Goal: Task Accomplishment & Management: Use online tool/utility

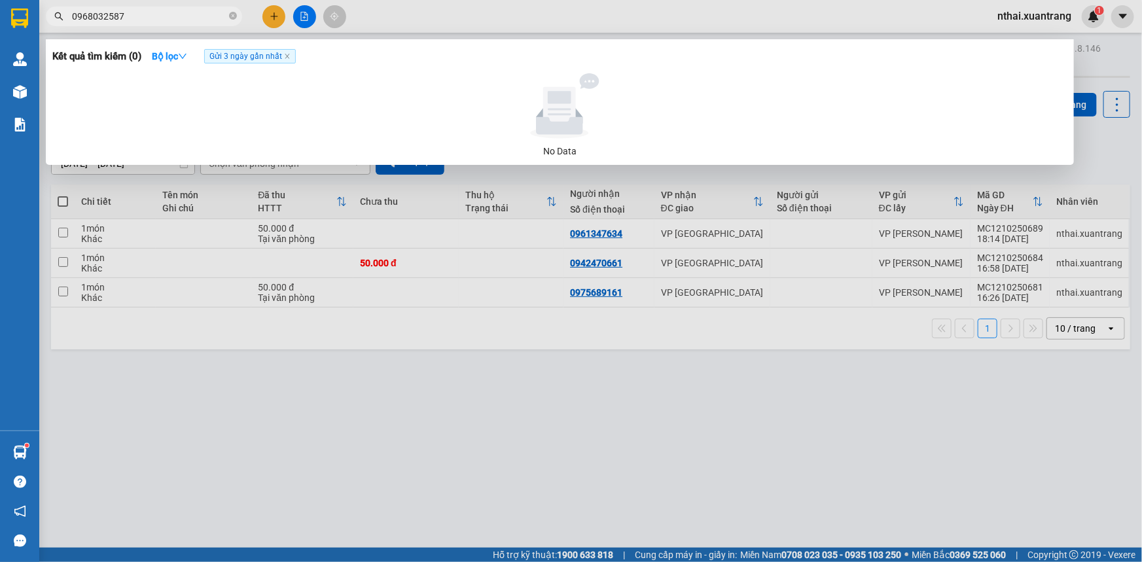
click at [176, 22] on input "0968032587" at bounding box center [149, 16] width 154 height 14
type input "0969603966"
click at [277, 54] on span "Gửi 3 ngày gần nhất" at bounding box center [250, 56] width 92 height 14
click at [141, 18] on input "0969603966" at bounding box center [149, 16] width 154 height 14
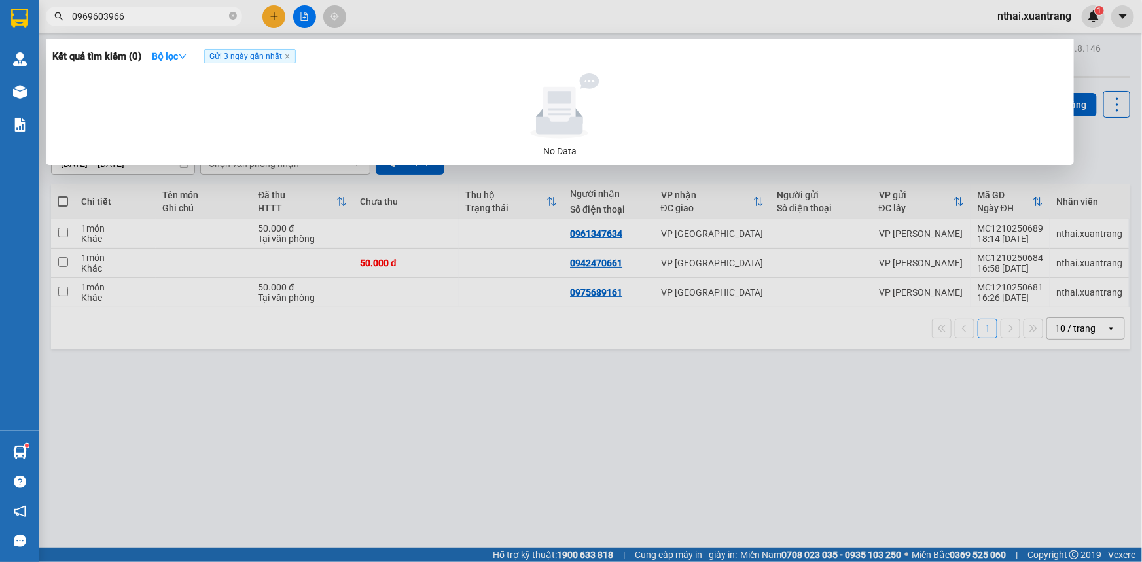
click at [92, 14] on input "0969603966" at bounding box center [149, 16] width 154 height 14
click at [105, 14] on input "0969603966" at bounding box center [149, 16] width 154 height 14
click at [131, 14] on input "0969603966" at bounding box center [149, 16] width 154 height 14
click at [135, 18] on input "0969603966" at bounding box center [149, 16] width 154 height 14
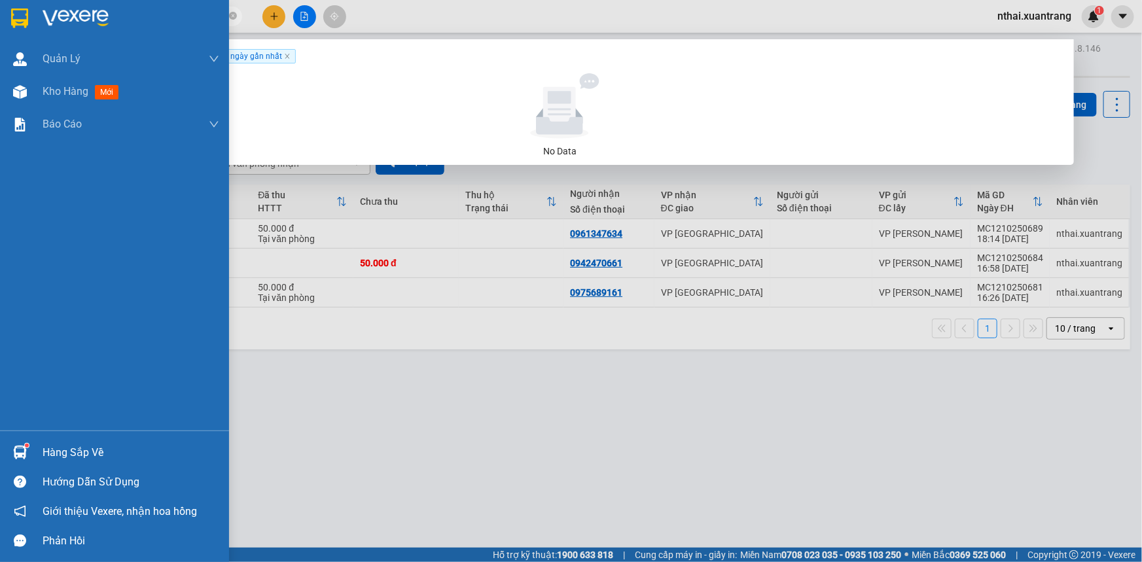
click at [12, 19] on img at bounding box center [19, 19] width 17 height 20
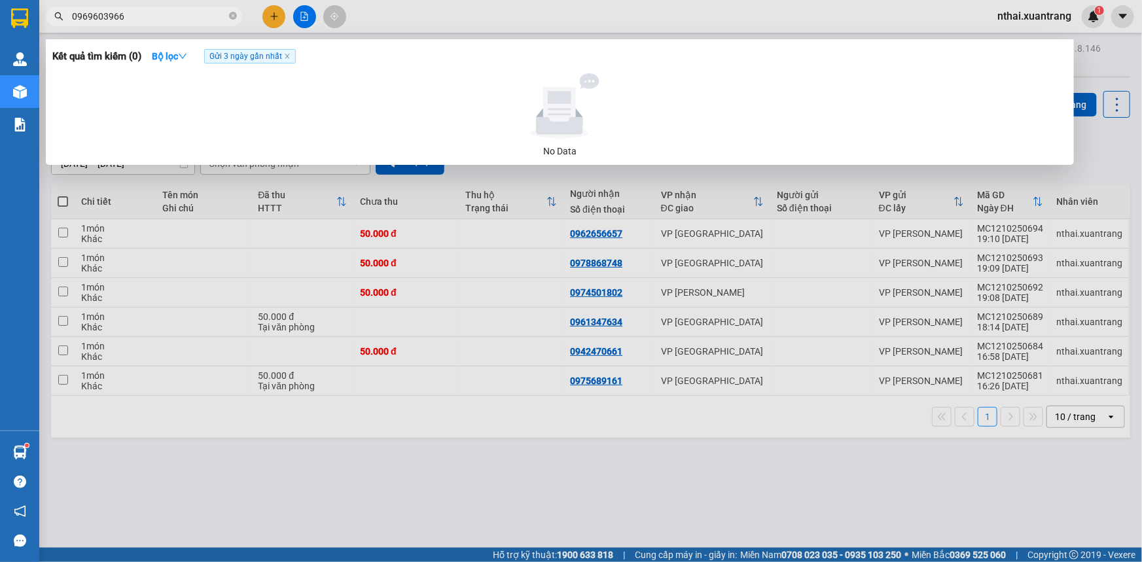
click at [1047, 236] on div at bounding box center [571, 281] width 1142 height 562
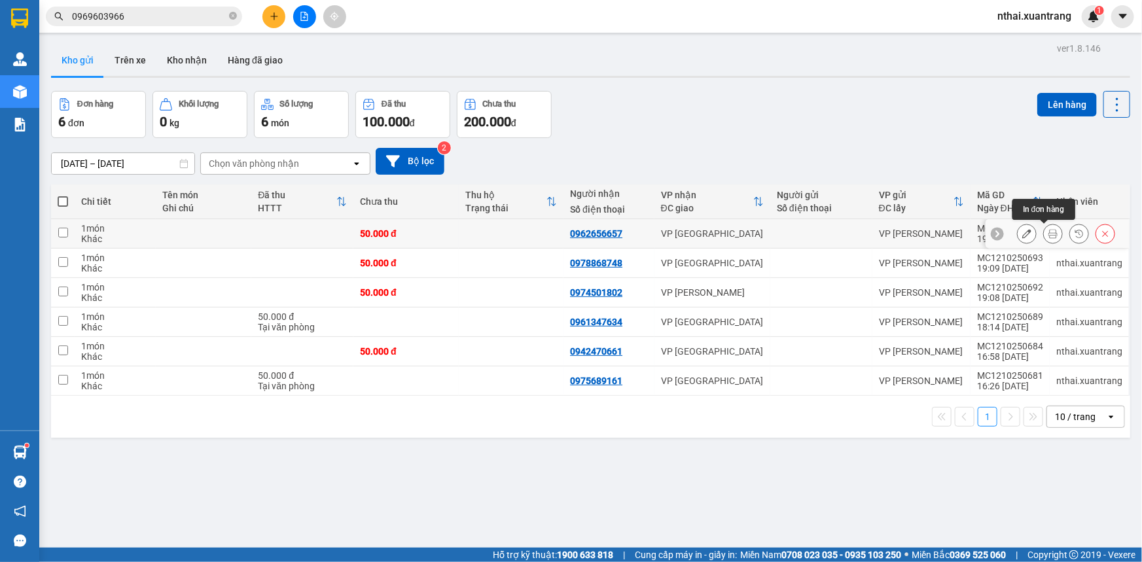
click at [1043, 234] on button at bounding box center [1052, 233] width 18 height 23
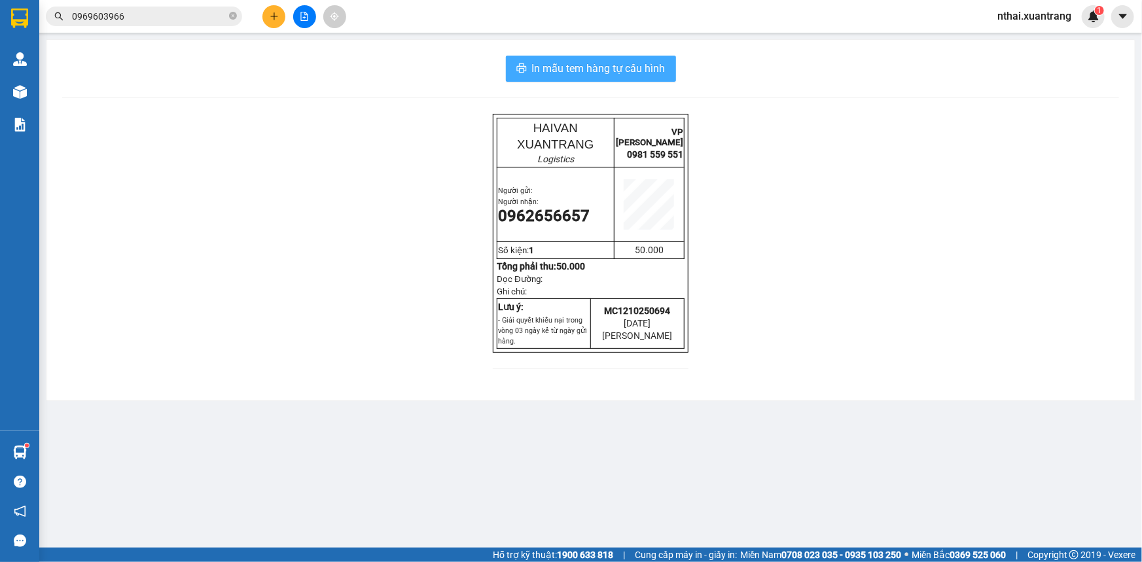
click at [548, 58] on button "In mẫu tem hàng tự cấu hình" at bounding box center [591, 69] width 170 height 26
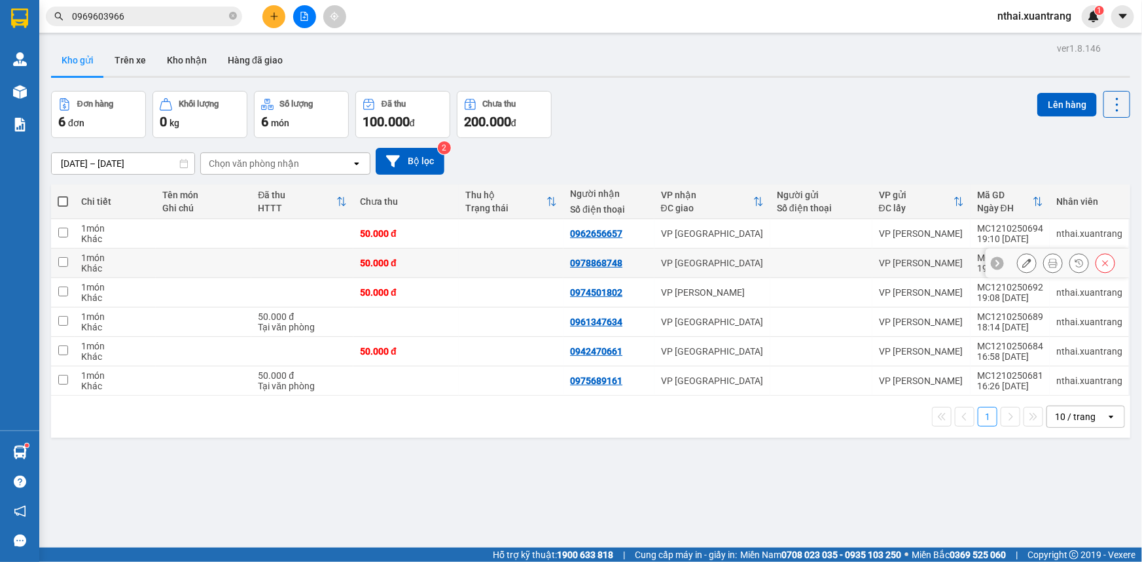
click at [1048, 263] on icon at bounding box center [1052, 262] width 9 height 9
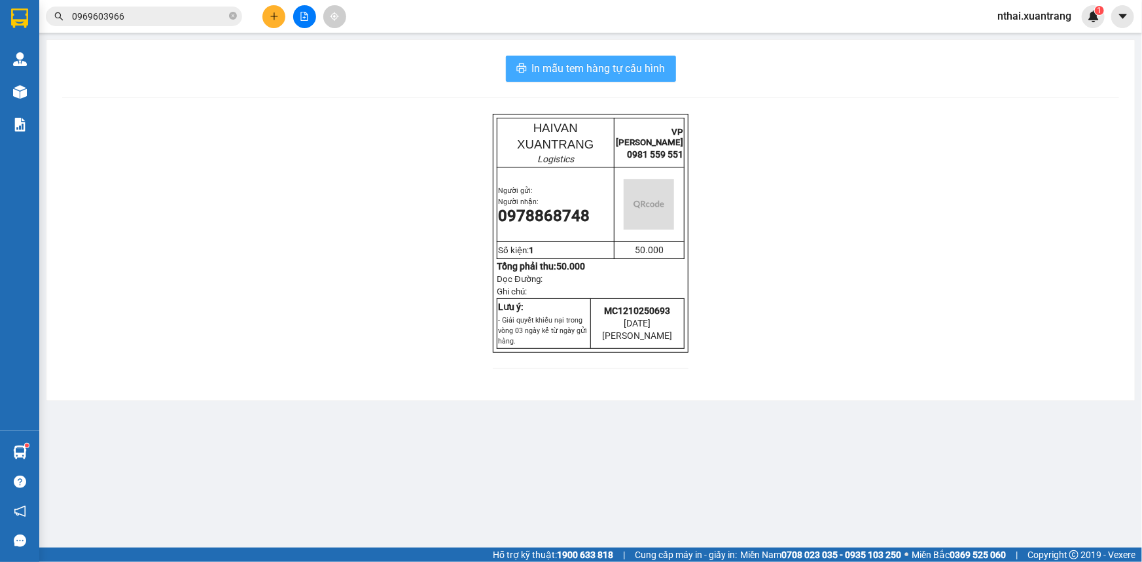
click at [648, 76] on span "In mẫu tem hàng tự cấu hình" at bounding box center [598, 68] width 133 height 16
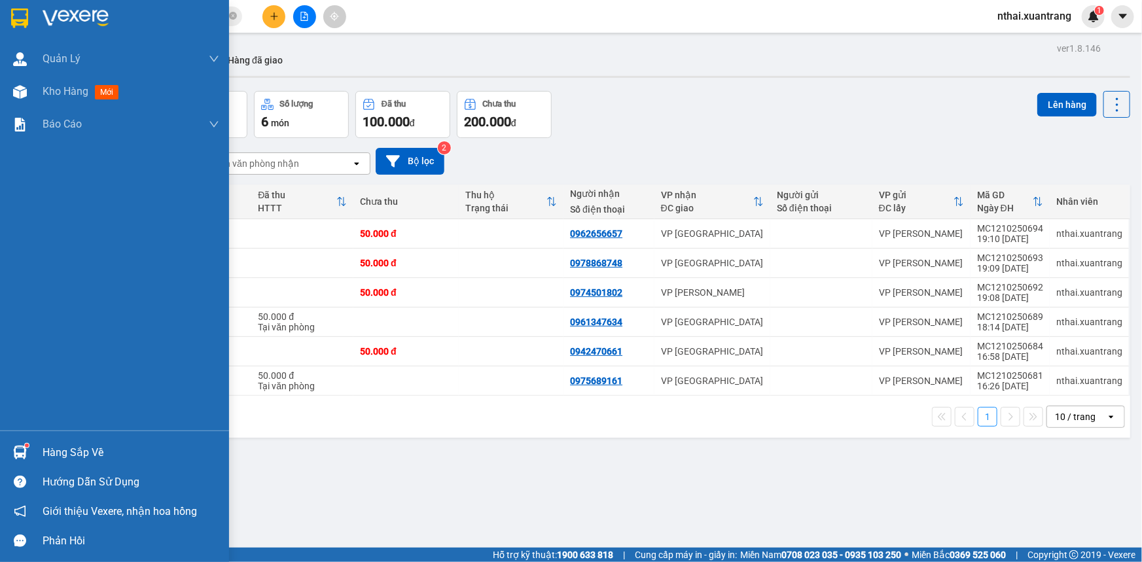
click at [46, 26] on img at bounding box center [76, 19] width 66 height 20
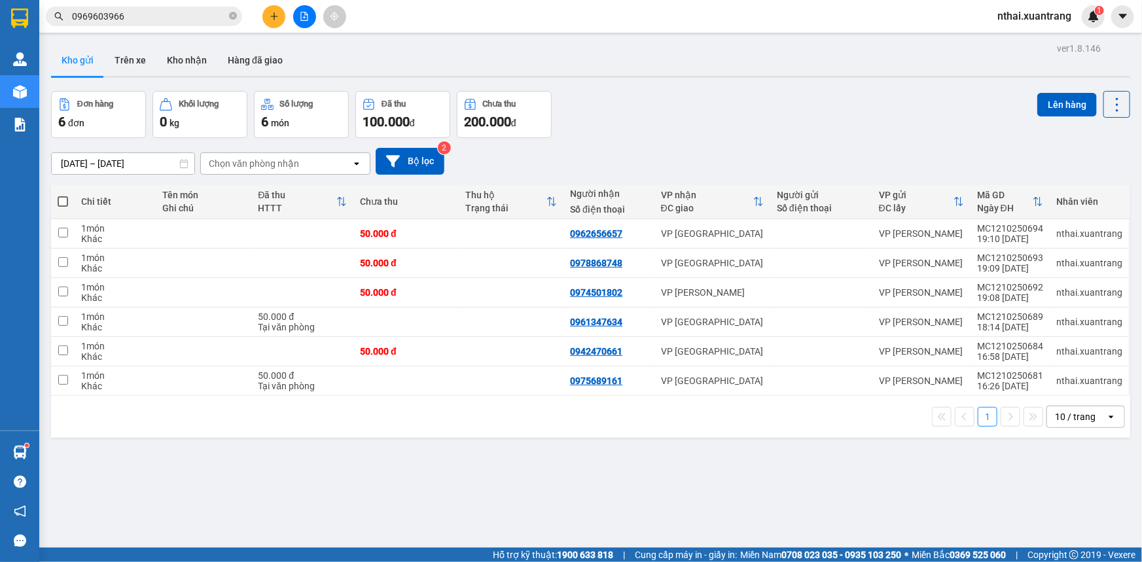
click at [270, 21] on button at bounding box center [273, 16] width 23 height 23
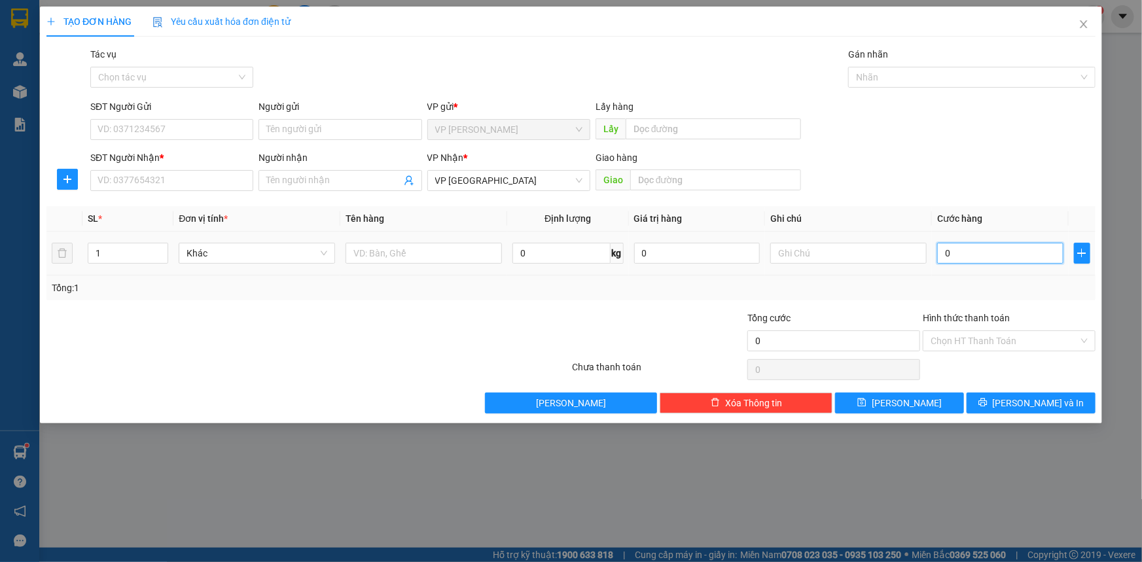
click at [949, 248] on input "0" at bounding box center [1000, 253] width 126 height 21
type input "5"
type input "50"
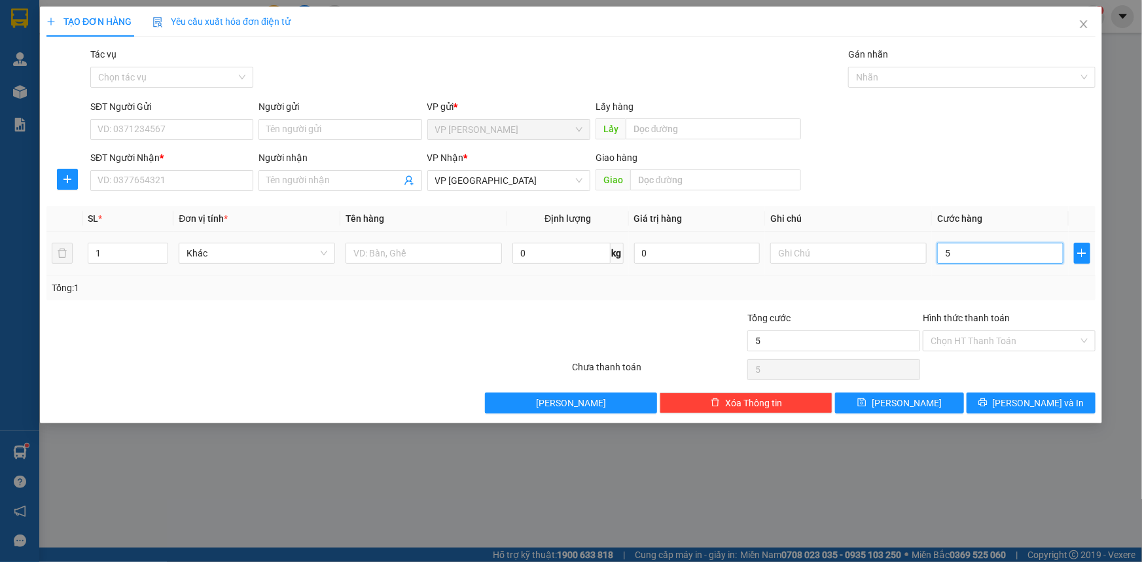
type input "50"
type input "50.000"
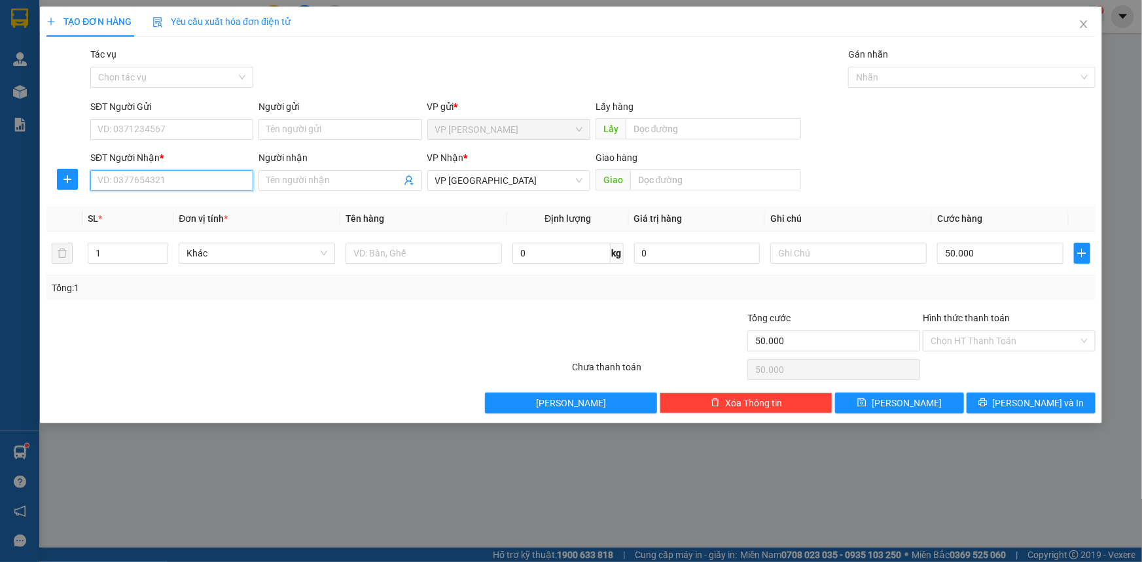
click at [156, 174] on input "SĐT Người Nhận *" at bounding box center [171, 180] width 163 height 21
type input "0886804865"
click at [994, 333] on input "Hình thức thanh toán" at bounding box center [1004, 341] width 148 height 20
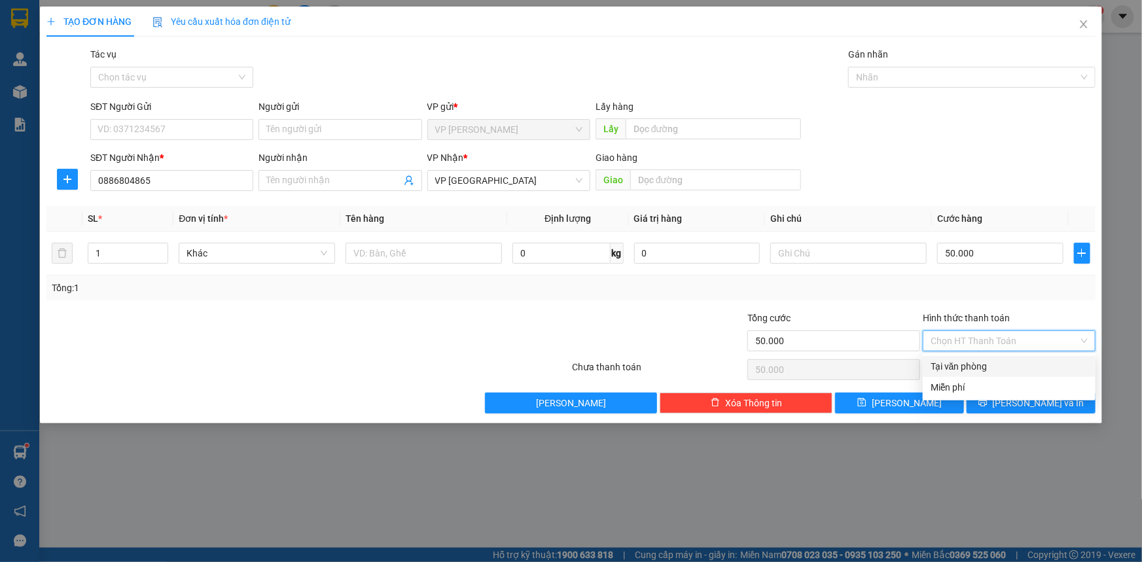
click at [963, 370] on div "Tại văn phòng" at bounding box center [1008, 366] width 157 height 14
type input "0"
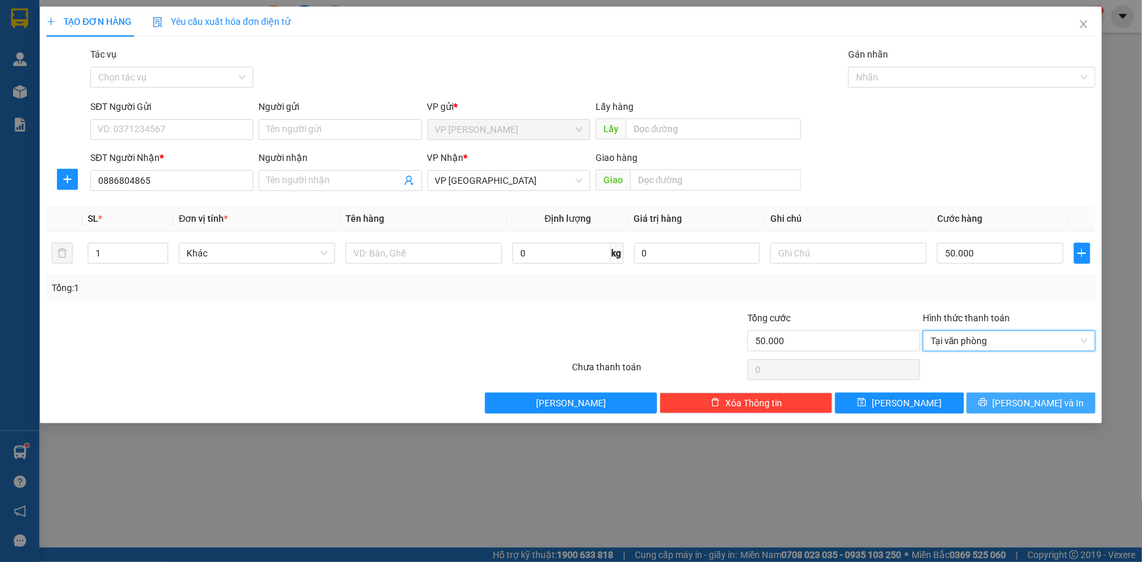
click at [987, 403] on icon "printer" at bounding box center [982, 402] width 9 height 9
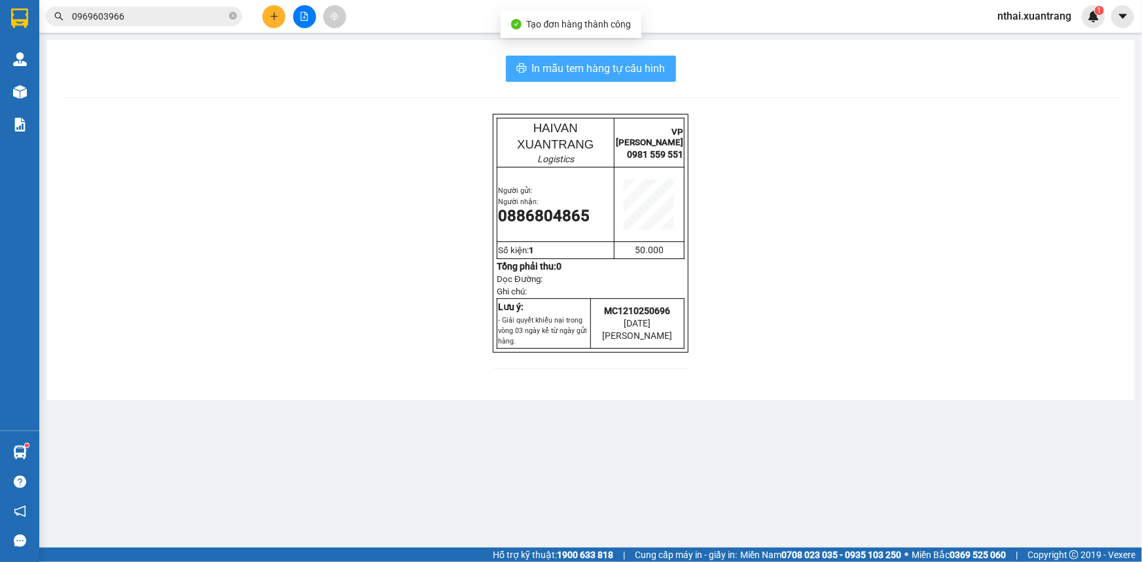
click at [572, 70] on span "In mẫu tem hàng tự cấu hình" at bounding box center [598, 68] width 133 height 16
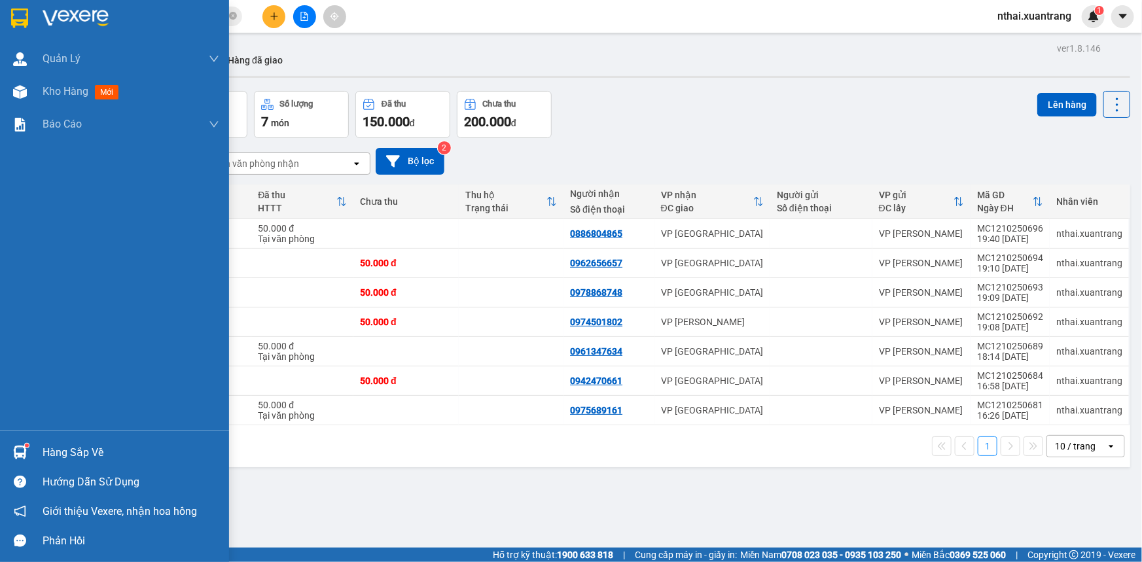
click at [19, 16] on img at bounding box center [19, 19] width 17 height 20
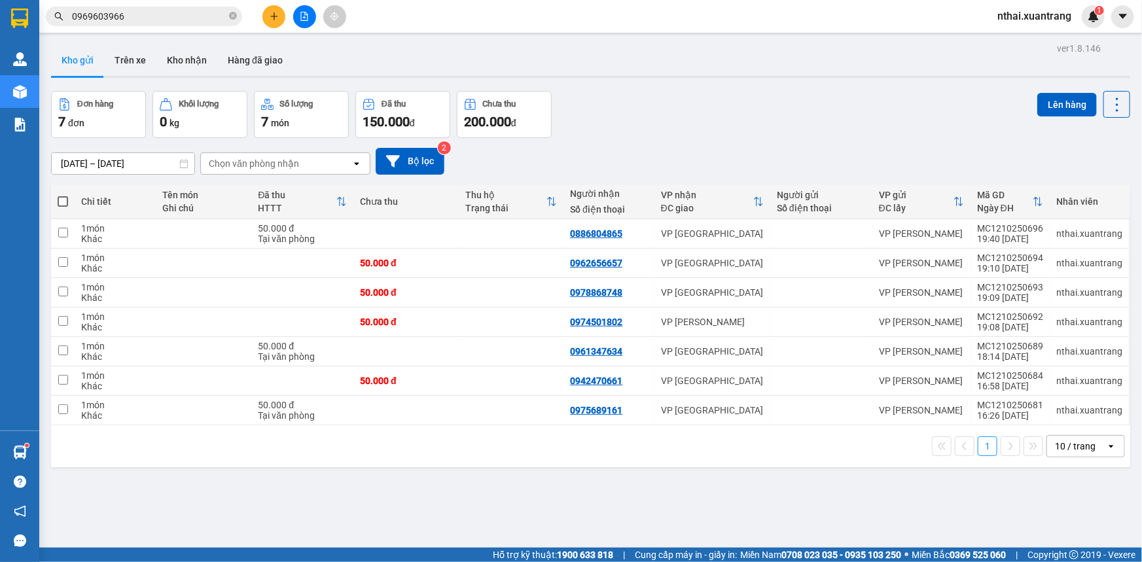
click at [54, 198] on th at bounding box center [63, 201] width 24 height 35
click at [58, 198] on span at bounding box center [63, 201] width 10 height 10
click at [63, 195] on input "checkbox" at bounding box center [63, 195] width 0 height 0
checkbox input "true"
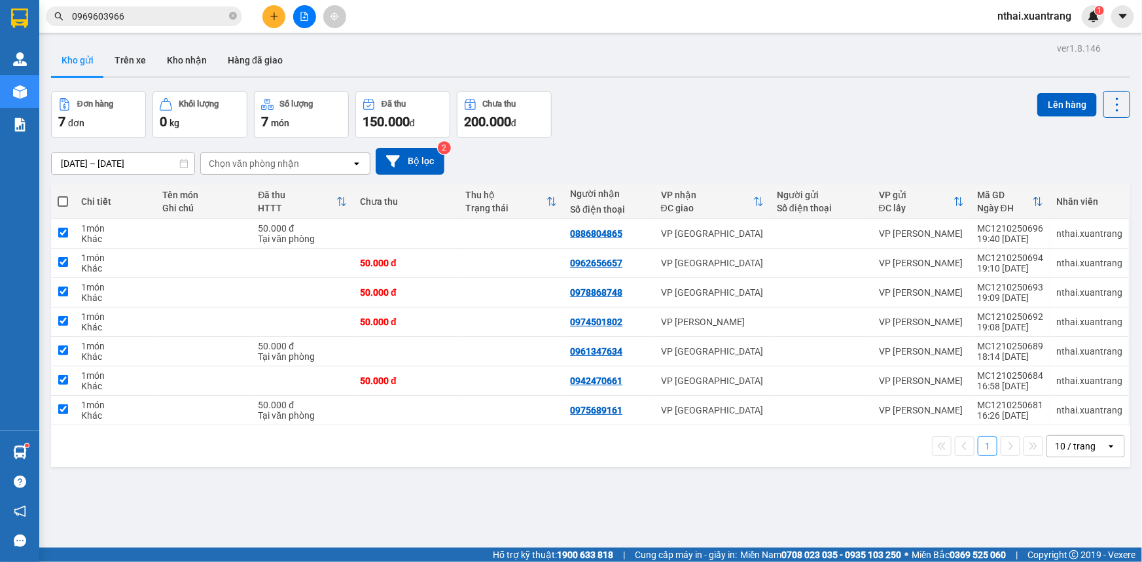
checkbox input "true"
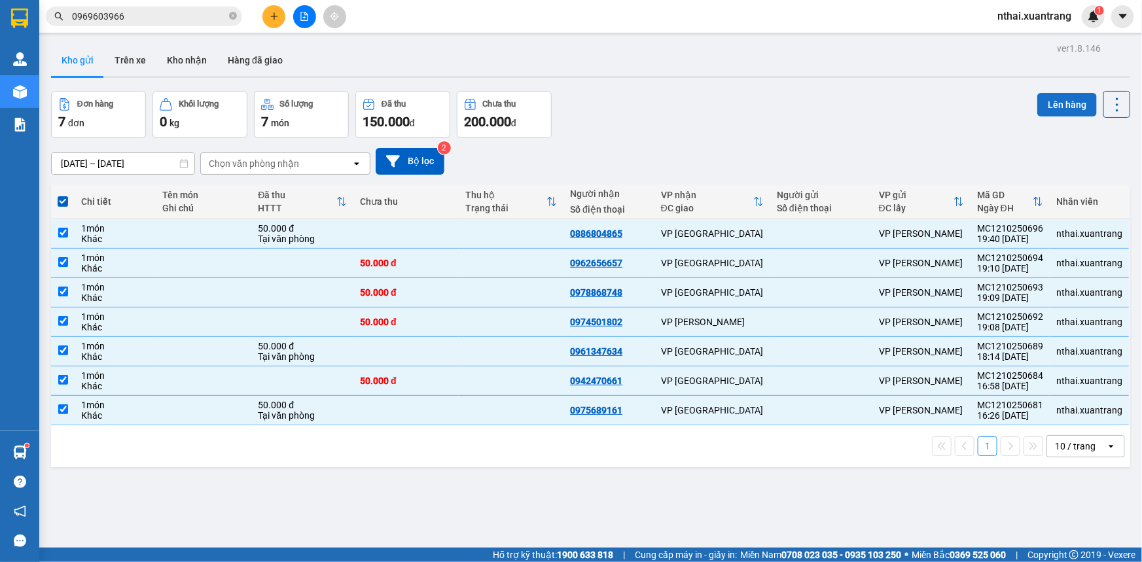
click at [1045, 105] on button "Lên hàng" at bounding box center [1067, 105] width 60 height 24
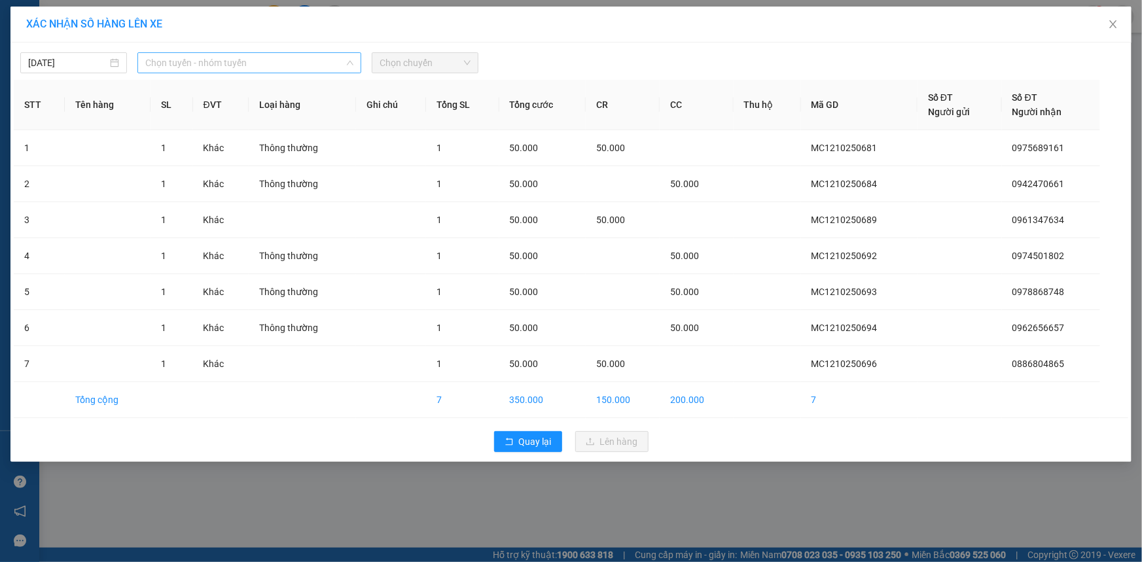
click at [179, 67] on span "Chọn tuyến - nhóm tuyến" at bounding box center [249, 63] width 208 height 20
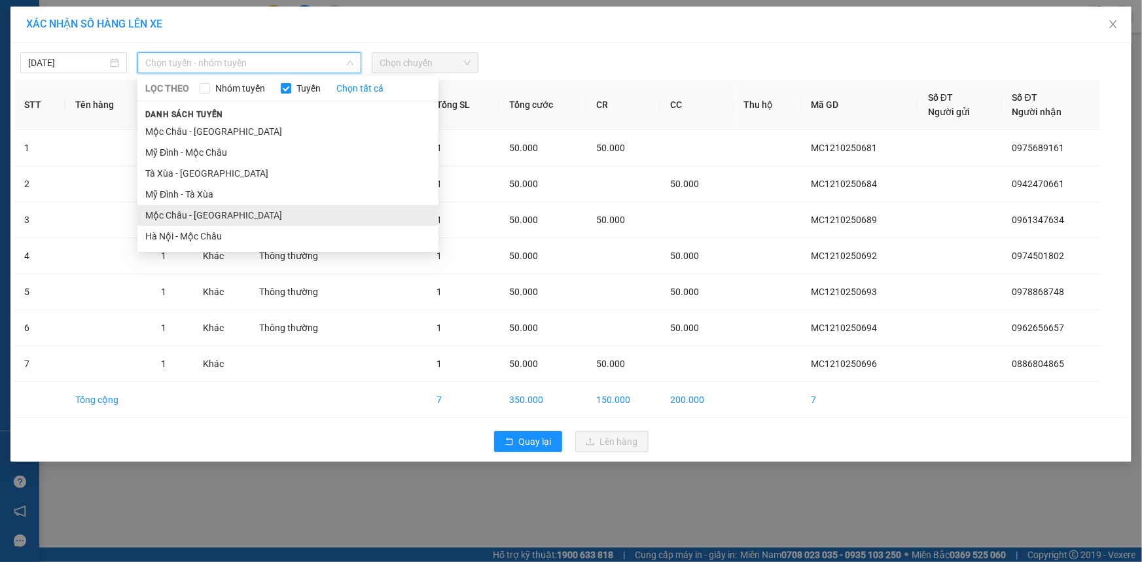
click at [190, 216] on li "Mộc Châu - [GEOGRAPHIC_DATA]" at bounding box center [287, 215] width 301 height 21
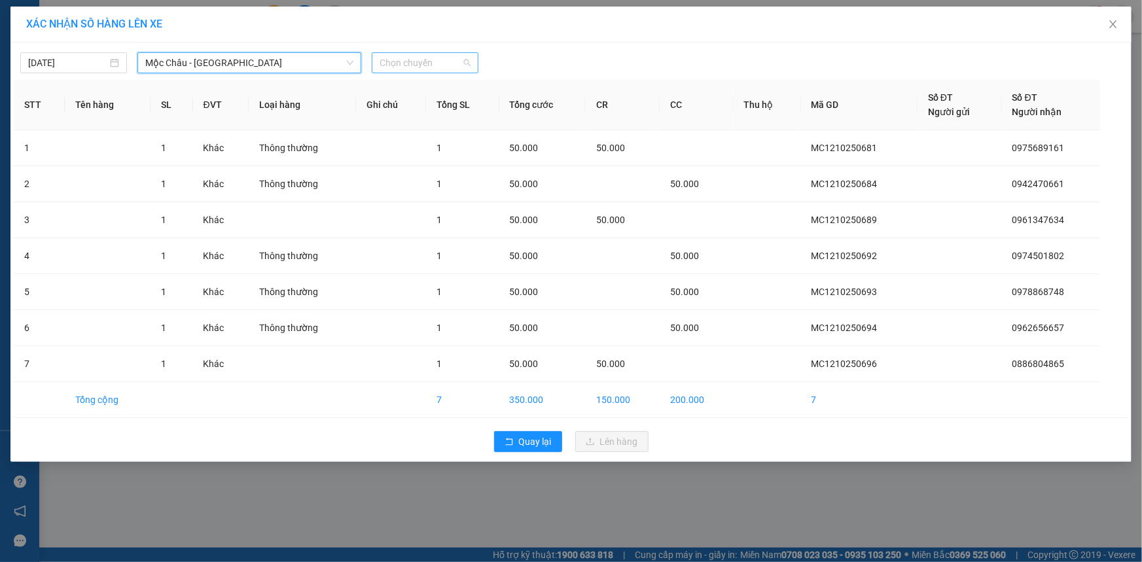
click at [407, 69] on span "Chọn chuyến" at bounding box center [424, 63] width 91 height 20
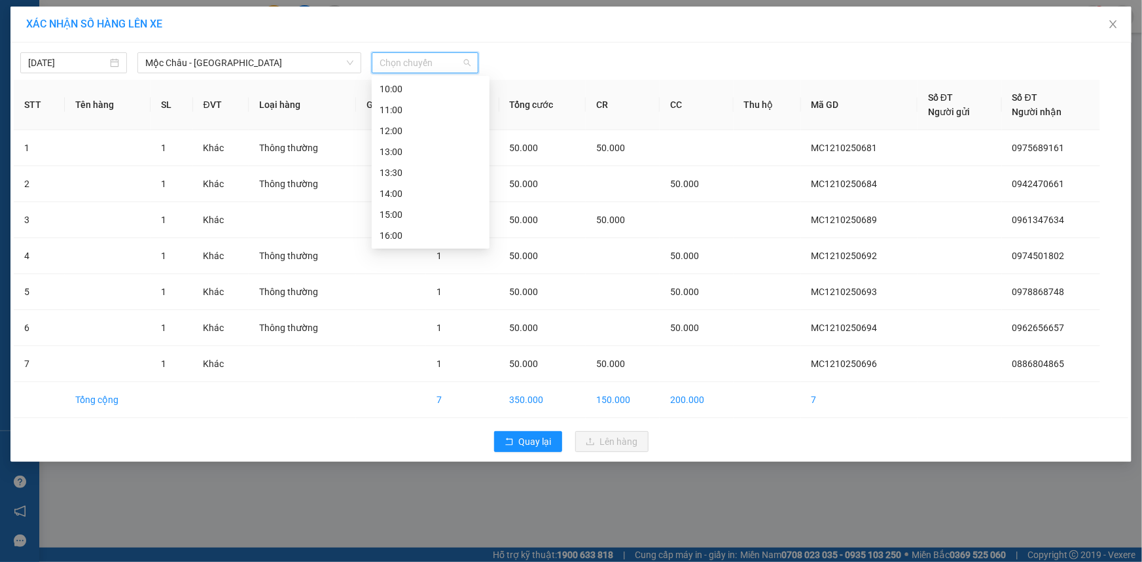
scroll to position [188, 0]
click at [411, 234] on div "23:00" at bounding box center [430, 236] width 102 height 14
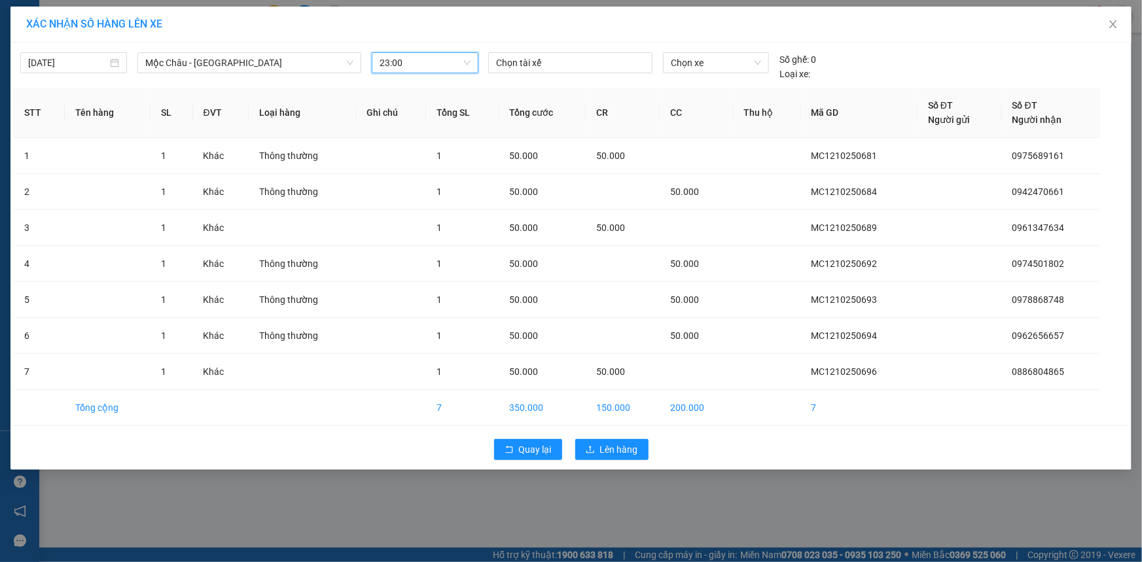
click at [542, 50] on div "[DATE] [GEOGRAPHIC_DATA] - [GEOGRAPHIC_DATA] LỌC THEO Nhóm tuyến Tuyến Chọn tất…" at bounding box center [571, 63] width 1114 height 35
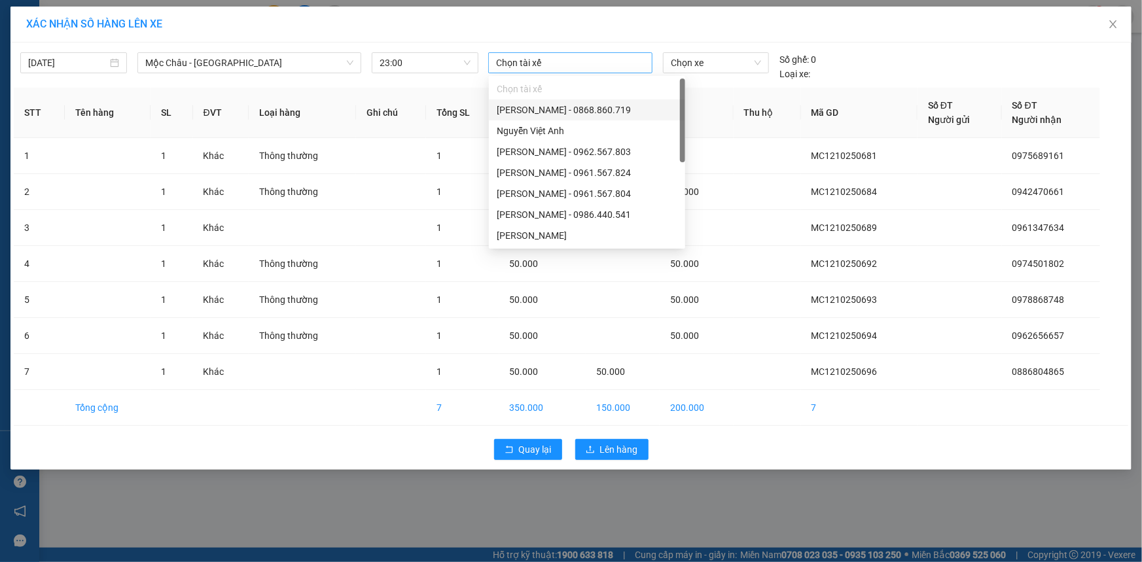
click at [542, 56] on div at bounding box center [570, 63] width 158 height 16
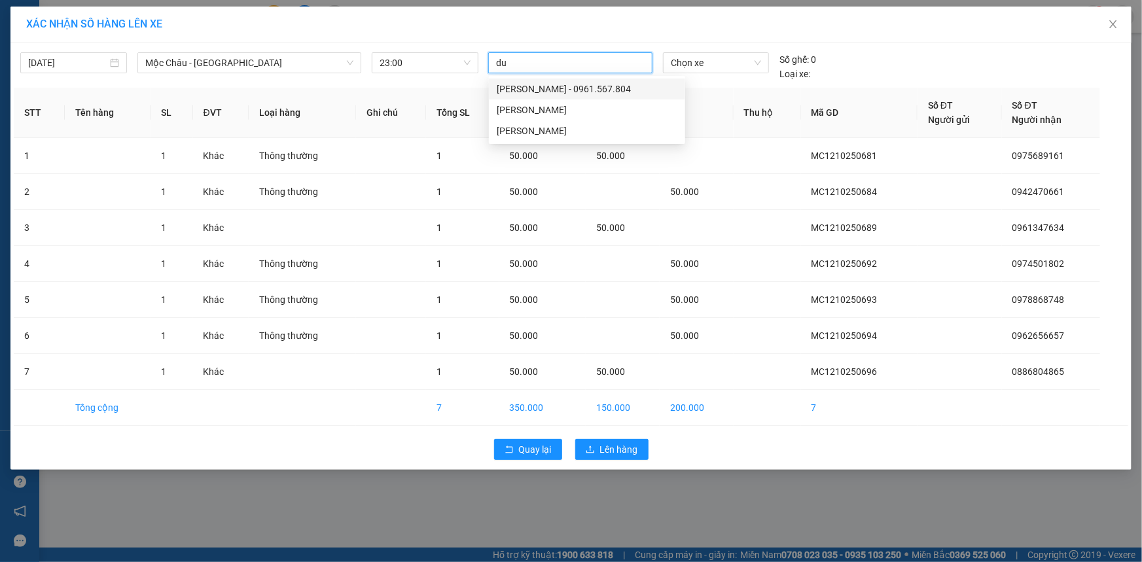
type input "duy"
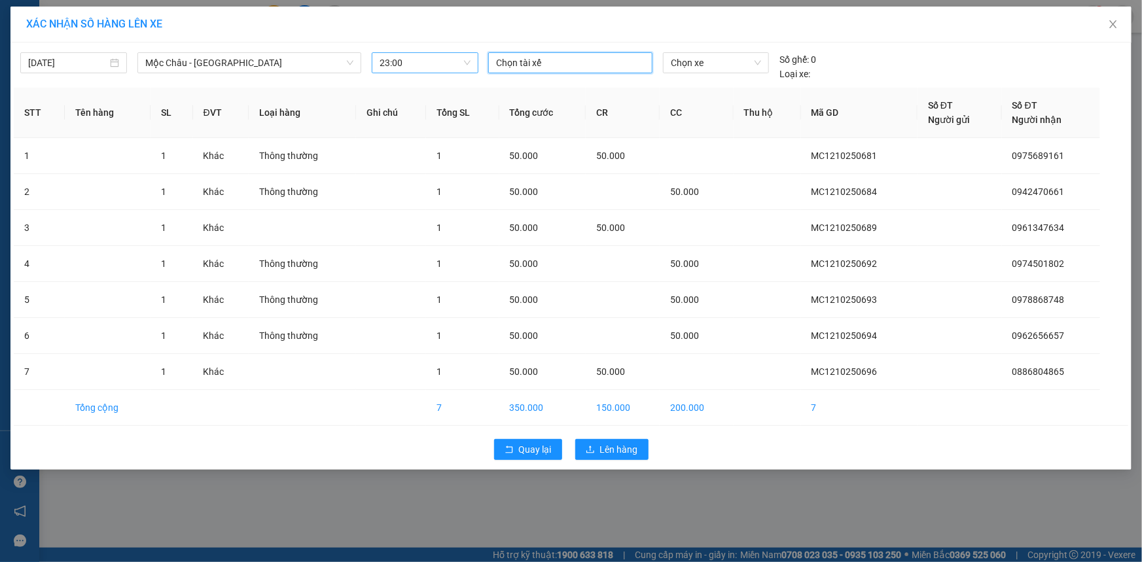
drag, startPoint x: 474, startPoint y: 65, endPoint x: 435, endPoint y: 69, distance: 39.4
click at [435, 69] on div "[DATE] [GEOGRAPHIC_DATA] - [GEOGRAPHIC_DATA] LỌC THEO Nhóm tuyến Tuyến Chọn tất…" at bounding box center [571, 63] width 1114 height 35
click at [527, 70] on div at bounding box center [570, 63] width 158 height 16
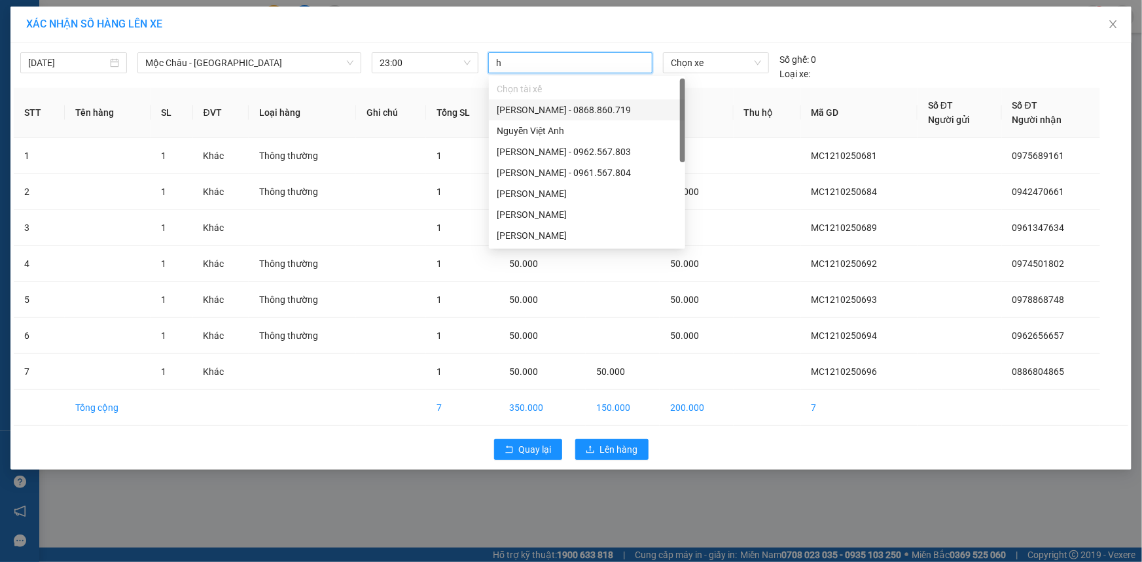
type input "hu"
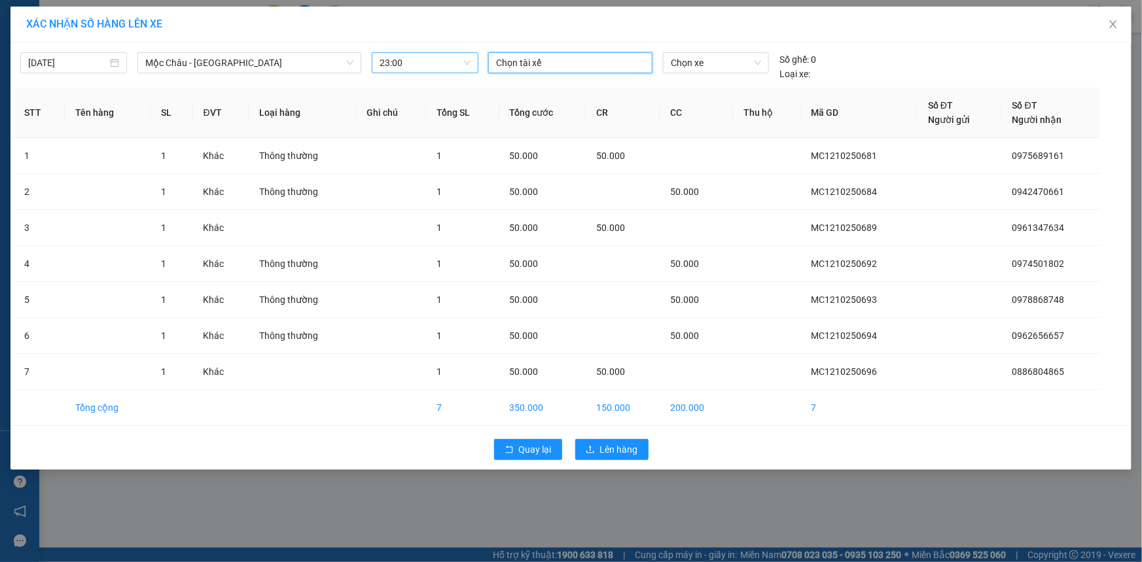
drag, startPoint x: 533, startPoint y: 61, endPoint x: 444, endPoint y: 61, distance: 89.6
click at [445, 61] on div "[DATE] [GEOGRAPHIC_DATA] - [GEOGRAPHIC_DATA] LỌC THEO Nhóm tuyến Tuyến Chọn tất…" at bounding box center [571, 63] width 1114 height 35
click at [625, 445] on span "Lên hàng" at bounding box center [619, 449] width 38 height 14
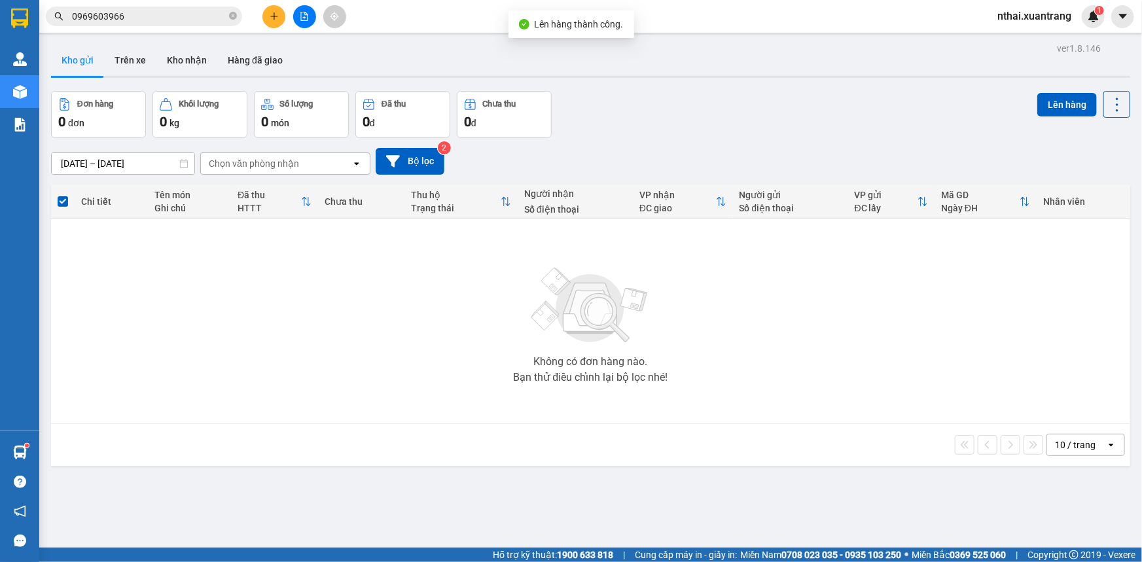
drag, startPoint x: 173, startPoint y: 25, endPoint x: 169, endPoint y: 17, distance: 8.8
click at [172, 24] on span "0969603966" at bounding box center [144, 17] width 196 height 20
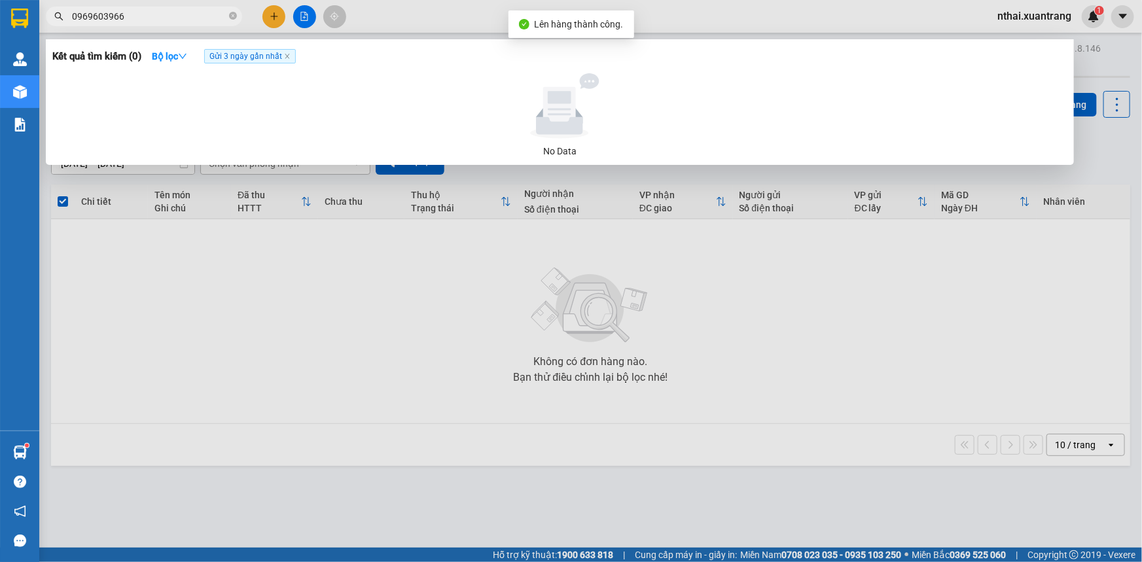
click at [166, 7] on span "0969603966" at bounding box center [144, 17] width 196 height 20
click at [158, 13] on input "0969603966" at bounding box center [149, 16] width 154 height 14
type input "09696039"
click at [412, 285] on div at bounding box center [571, 281] width 1142 height 562
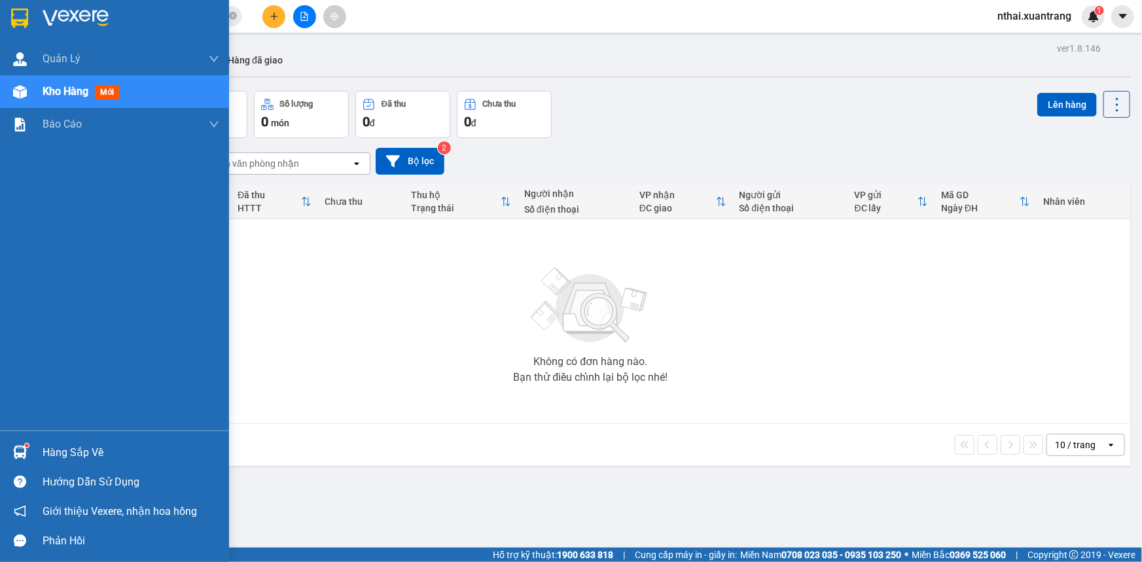
click at [26, 16] on img at bounding box center [19, 19] width 17 height 20
